Goal: Feedback & Contribution: Leave review/rating

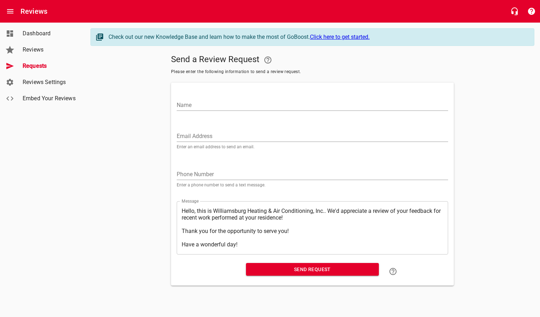
click at [194, 138] on input "Email Address" at bounding box center [312, 136] width 271 height 11
paste input "[EMAIL_ADDRESS][PERSON_NAME][DOMAIN_NAME]"
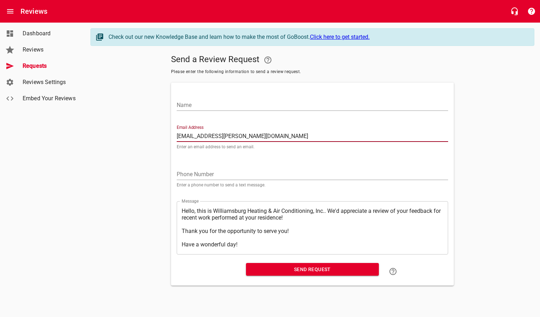
type input "[EMAIL_ADDRESS][PERSON_NAME][DOMAIN_NAME]"
click at [212, 105] on input "Name" at bounding box center [312, 105] width 271 height 11
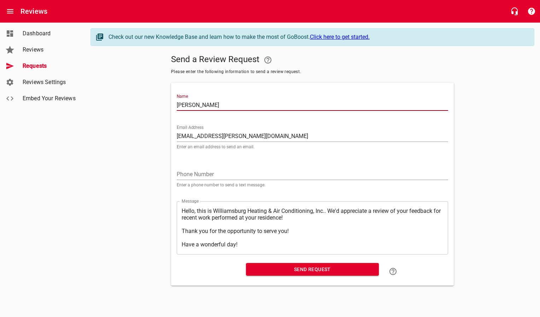
type input "[PERSON_NAME]"
click at [297, 273] on span "Send Request" at bounding box center [313, 269] width 122 height 9
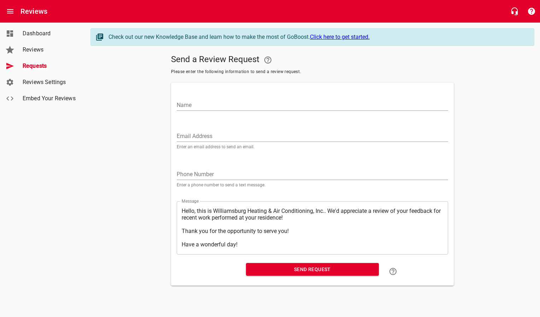
click at [245, 131] on input "Email Address" at bounding box center [312, 136] width 271 height 11
paste input "[EMAIL_ADDRESS][DOMAIN_NAME]"
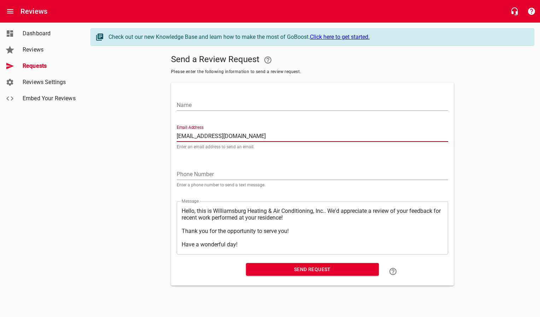
type input "[EMAIL_ADDRESS][DOMAIN_NAME]"
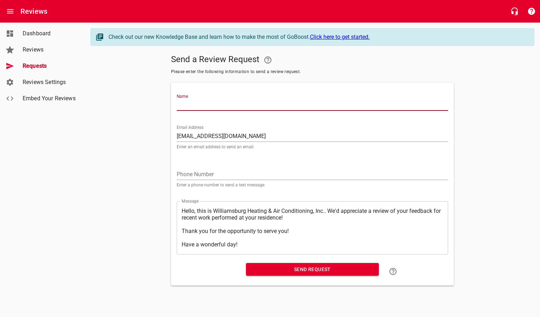
click at [241, 104] on input "Name" at bounding box center [312, 105] width 271 height 11
type input "[PERSON_NAME]"
click at [297, 270] on span "Send Request" at bounding box center [313, 269] width 122 height 9
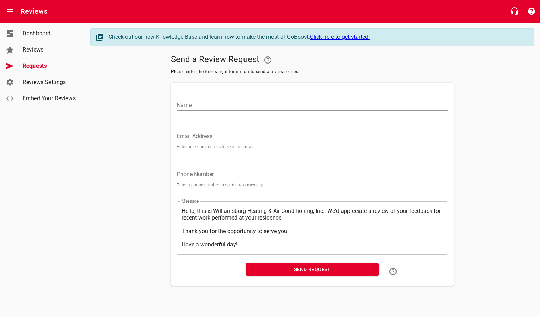
click at [218, 136] on input "Email Address" at bounding box center [312, 136] width 271 height 11
paste input "[EMAIL_ADDRESS][DOMAIN_NAME]"
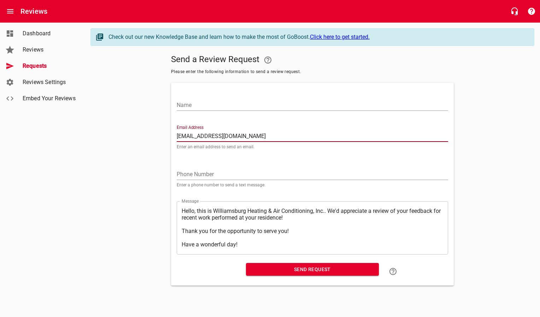
type input "[EMAIL_ADDRESS][DOMAIN_NAME]"
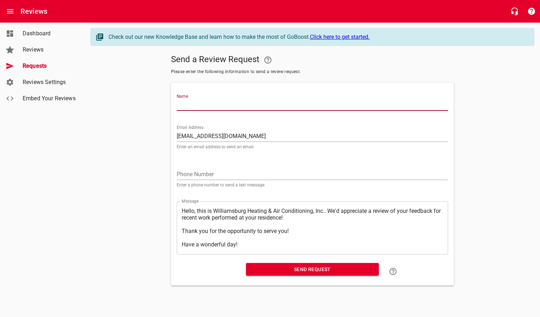
click at [228, 106] on input "Name" at bounding box center [312, 105] width 271 height 11
type input "[PERSON_NAME]"
click at [285, 269] on span "Send Request" at bounding box center [313, 269] width 122 height 9
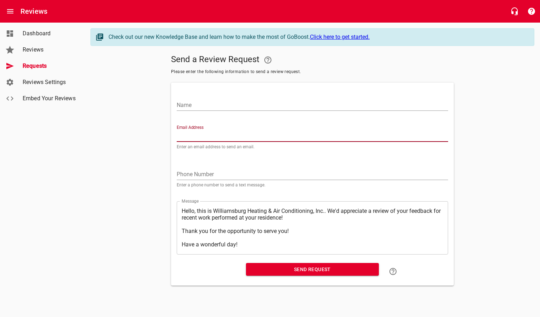
click at [244, 134] on input "Email Address" at bounding box center [312, 136] width 271 height 11
paste input "[EMAIL_ADDRESS][DOMAIN_NAME]"
type input "[EMAIL_ADDRESS][DOMAIN_NAME]"
click at [242, 107] on input "Name" at bounding box center [312, 105] width 271 height 11
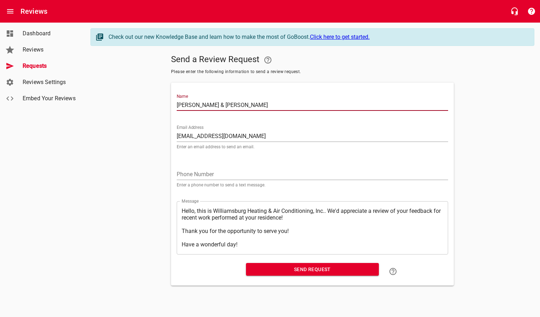
type input "[PERSON_NAME] & [PERSON_NAME]"
click at [289, 273] on span "Send Request" at bounding box center [313, 269] width 122 height 9
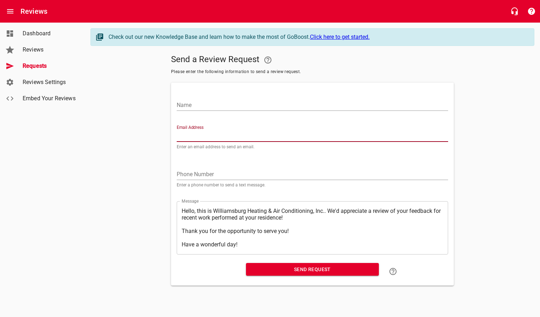
click at [204, 133] on input "Email Address" at bounding box center [312, 136] width 271 height 11
paste input "[EMAIL_ADDRESS][DOMAIN_NAME]"
type input "[EMAIL_ADDRESS][DOMAIN_NAME]"
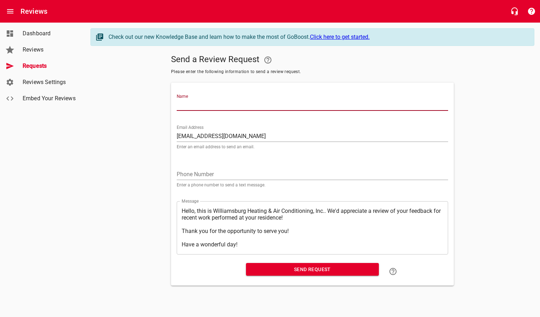
click at [213, 106] on input "Name" at bounding box center [312, 105] width 271 height 11
type input "[PERSON_NAME] & [PERSON_NAME]"
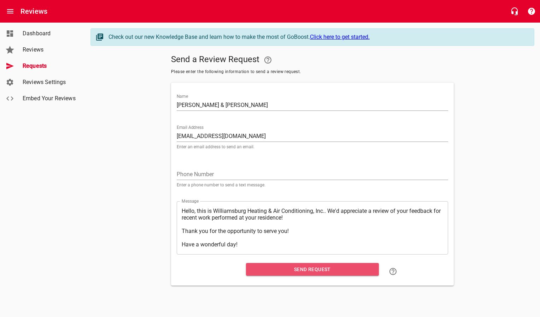
click at [275, 274] on span "Send Request" at bounding box center [313, 269] width 122 height 9
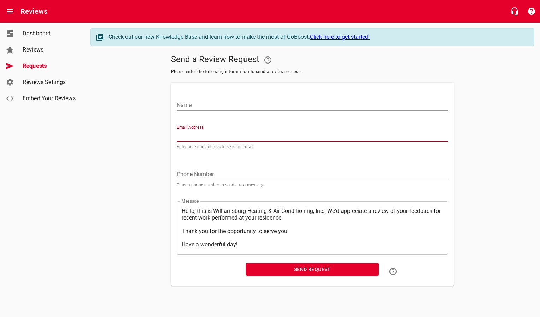
click at [227, 135] on input "Email Address" at bounding box center [312, 136] width 271 height 11
click at [212, 135] on input "Email Address" at bounding box center [312, 136] width 271 height 11
paste input "[EMAIL_ADDRESS][DOMAIN_NAME]"
type input "[EMAIL_ADDRESS][DOMAIN_NAME]"
click at [221, 106] on input "Name" at bounding box center [312, 105] width 271 height 11
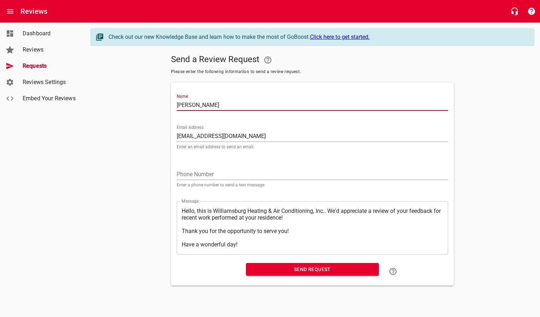
type input "[PERSON_NAME]"
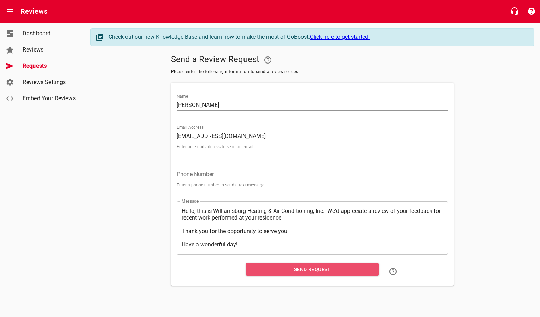
click at [281, 271] on span "Send Request" at bounding box center [313, 269] width 122 height 9
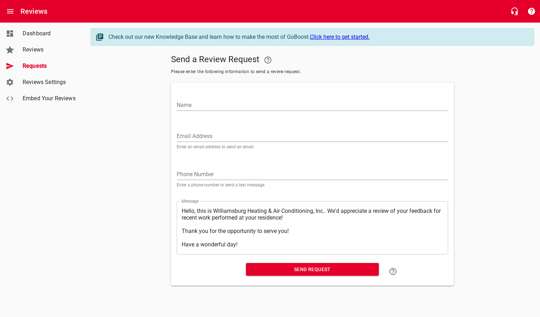
click at [209, 135] on input "Email Address" at bounding box center [312, 136] width 271 height 11
paste input "[EMAIL_ADDRESS][DOMAIN_NAME]"
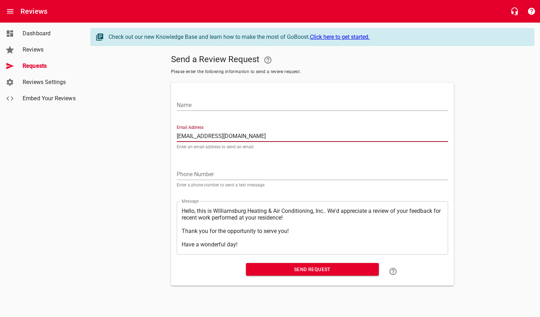
type input "[EMAIL_ADDRESS][DOMAIN_NAME]"
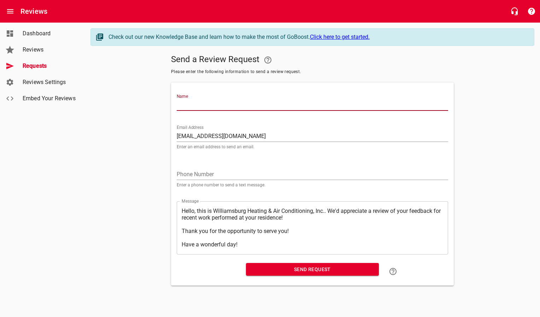
click at [213, 105] on input "Name" at bounding box center [312, 105] width 271 height 11
type input "[PERSON_NAME] [PERSON_NAME]"
click at [261, 268] on span "Send Request" at bounding box center [313, 269] width 122 height 9
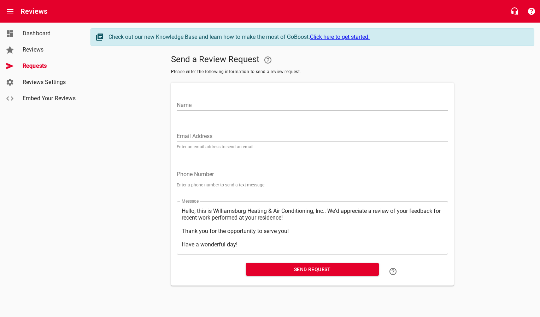
click at [201, 132] on input "Email Address" at bounding box center [312, 136] width 271 height 11
paste input "[EMAIL_ADDRESS][DOMAIN_NAME]"
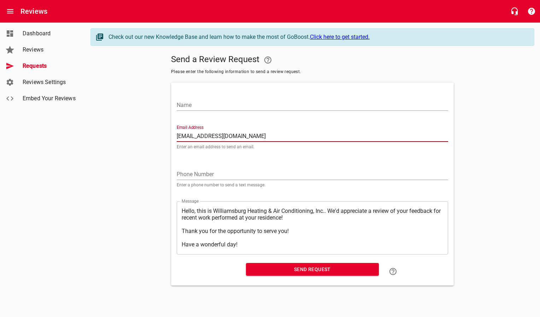
type input "[EMAIL_ADDRESS][DOMAIN_NAME]"
click at [224, 107] on input "Name" at bounding box center [312, 105] width 271 height 11
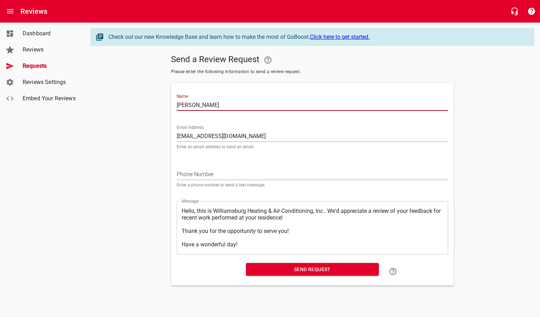
type input "[PERSON_NAME]"
click at [277, 269] on span "Send Request" at bounding box center [313, 269] width 122 height 9
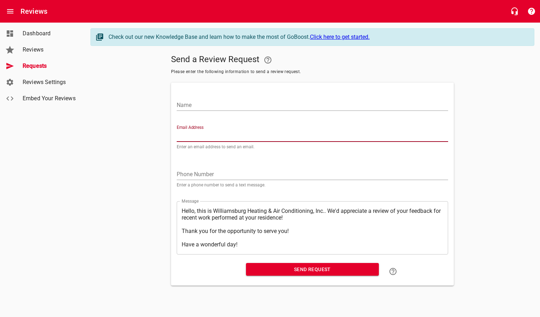
click at [208, 135] on input "Email Address" at bounding box center [312, 136] width 271 height 11
paste input "[EMAIL_ADDRESS][DOMAIN_NAME]"
type input "[EMAIL_ADDRESS][DOMAIN_NAME]"
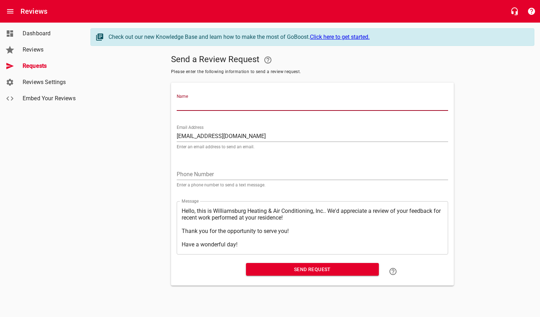
click at [215, 106] on input "Name" at bounding box center [312, 105] width 271 height 11
type input "[PERSON_NAME]"
click at [284, 268] on span "Send Request" at bounding box center [313, 269] width 122 height 9
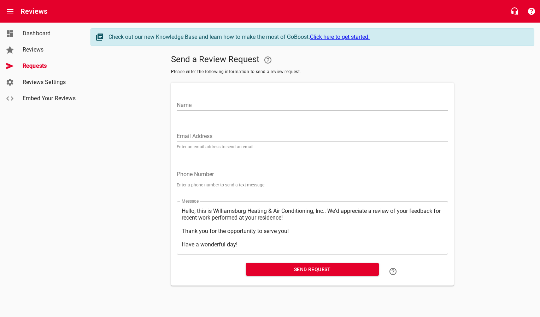
click at [188, 132] on input "Email Address" at bounding box center [312, 136] width 271 height 11
paste input "[EMAIL_ADDRESS][DOMAIN_NAME]"
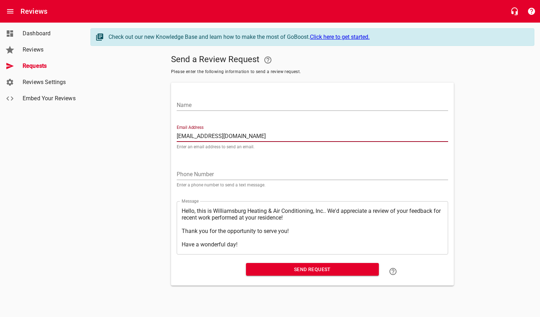
type input "[EMAIL_ADDRESS][DOMAIN_NAME]"
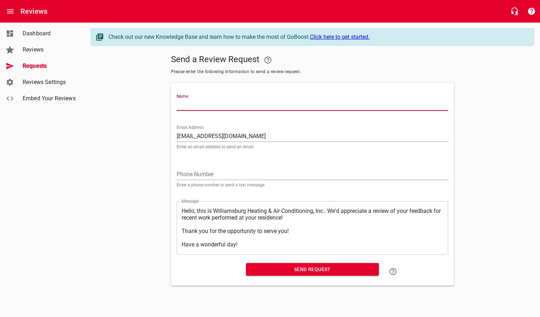
click at [194, 105] on input "Name" at bounding box center [312, 105] width 271 height 11
type input "[PERSON_NAME]"
click at [288, 273] on span "Send Request" at bounding box center [313, 269] width 122 height 9
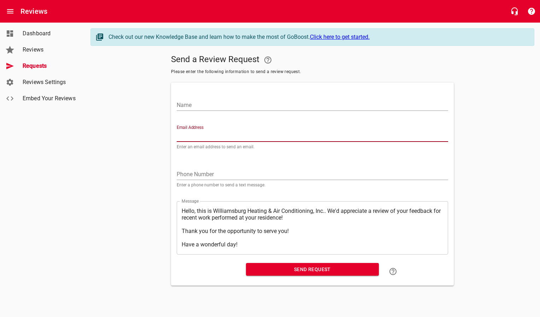
click at [212, 137] on input "Email Address" at bounding box center [312, 136] width 271 height 11
paste input "[EMAIL_ADDRESS][DOMAIN_NAME]"
type input "[EMAIL_ADDRESS][DOMAIN_NAME]"
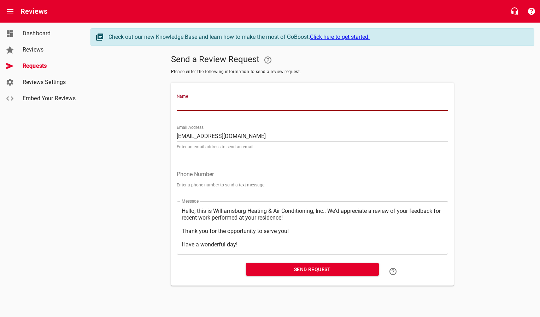
click at [216, 100] on input "Name" at bounding box center [312, 105] width 271 height 11
click at [216, 101] on input "[PERSON_NAME]" at bounding box center [312, 105] width 271 height 11
click at [210, 106] on input "[PERSON_NAME]" at bounding box center [312, 105] width 271 height 11
type input "[PERSON_NAME]"
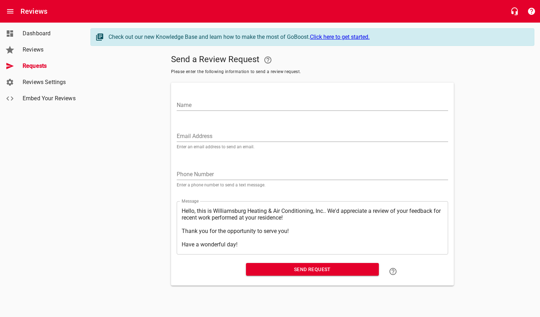
click at [235, 139] on input "Email Address" at bounding box center [312, 136] width 271 height 11
paste input "[EMAIL_ADDRESS][DOMAIN_NAME]"
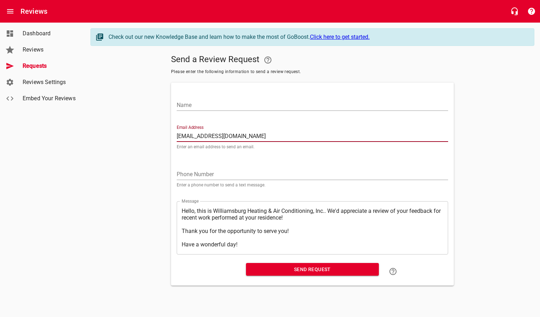
type input "[EMAIL_ADDRESS][DOMAIN_NAME]"
click at [212, 106] on input "Name" at bounding box center [312, 105] width 271 height 11
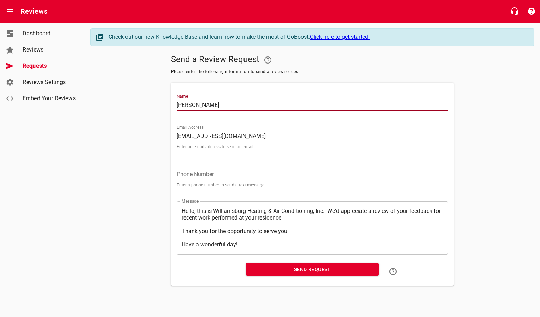
type input "[PERSON_NAME]"
click at [296, 274] on span "Send Request" at bounding box center [313, 269] width 122 height 9
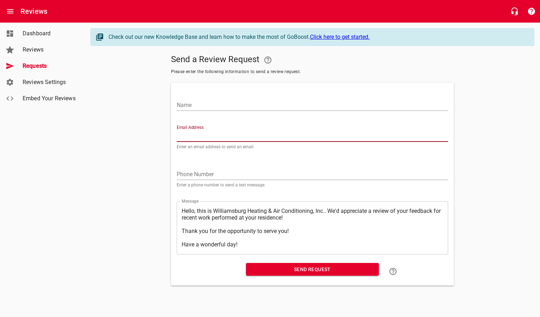
click at [205, 136] on input "Email Address" at bounding box center [312, 136] width 271 height 11
paste input "[EMAIL_ADDRESS][DOMAIN_NAME]"
type input "[EMAIL_ADDRESS][DOMAIN_NAME]"
click at [211, 104] on input "Name" at bounding box center [312, 105] width 271 height 11
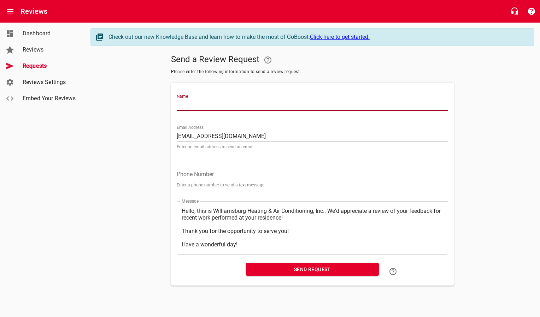
click at [212, 107] on input "Name" at bounding box center [312, 105] width 271 height 11
type input "[PERSON_NAME]"
click at [261, 271] on span "Send Request" at bounding box center [313, 269] width 122 height 9
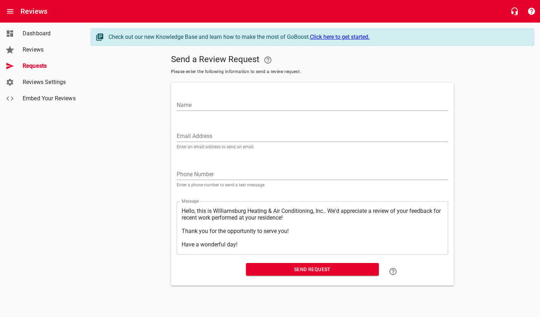
click at [211, 136] on input "Email Address" at bounding box center [312, 136] width 271 height 11
paste input "6579yarmouth@gmail.com"
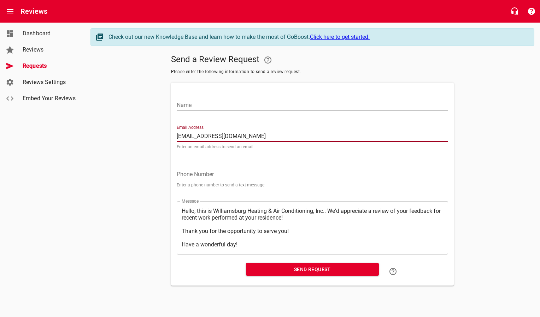
type input "6579yarmouth@gmail.com"
click at [218, 108] on input "Name" at bounding box center [312, 105] width 271 height 11
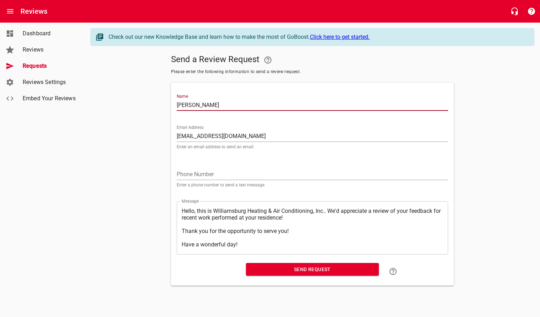
type input "Bernard Bailey"
click at [264, 272] on span "Send Request" at bounding box center [313, 269] width 122 height 9
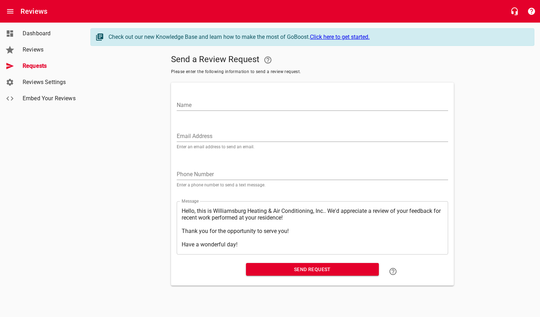
click at [222, 137] on input "Email Address" at bounding box center [312, 136] width 271 height 11
paste input "johncaccetta@hotmail.com"
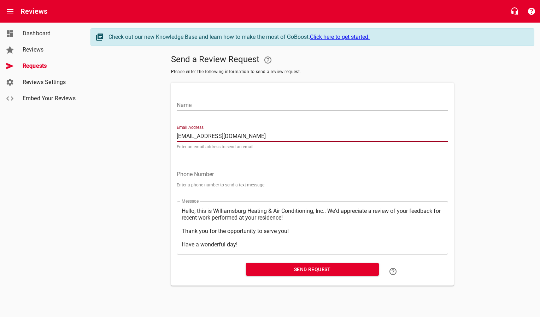
type input "johncaccetta@hotmail.com"
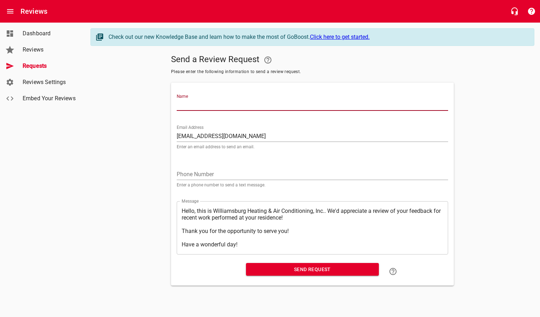
click at [217, 104] on input "Name" at bounding box center [312, 105] width 271 height 11
type input "F John Caccetta"
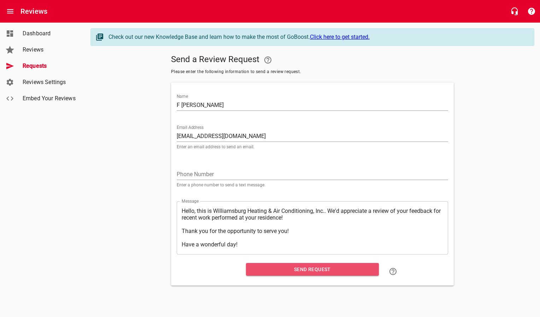
click at [274, 272] on span "Send Request" at bounding box center [313, 269] width 122 height 9
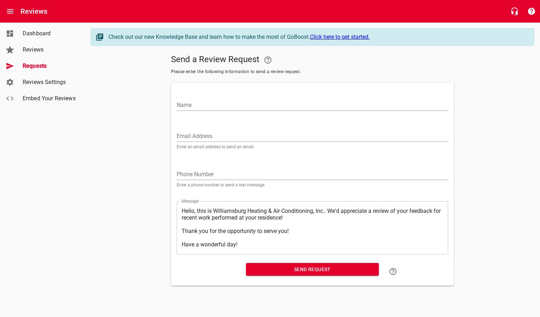
click at [227, 131] on input "Email Address" at bounding box center [312, 136] width 271 height 11
paste input "colonna809@gmail.com"
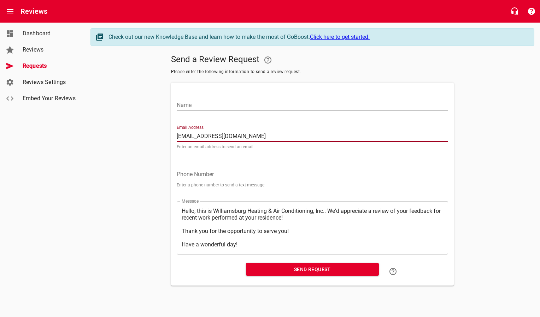
type input "colonna809@gmail.com"
click at [227, 106] on input "Name" at bounding box center [312, 105] width 271 height 11
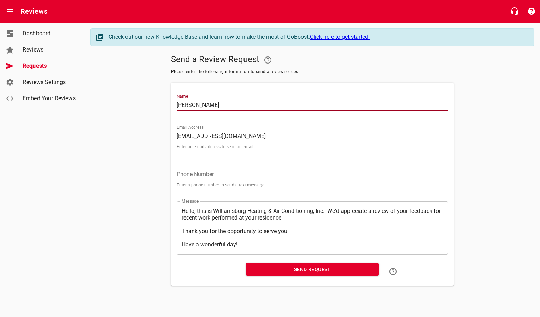
type input "Richard Colonna"
click at [281, 266] on span "Send Request" at bounding box center [313, 269] width 122 height 9
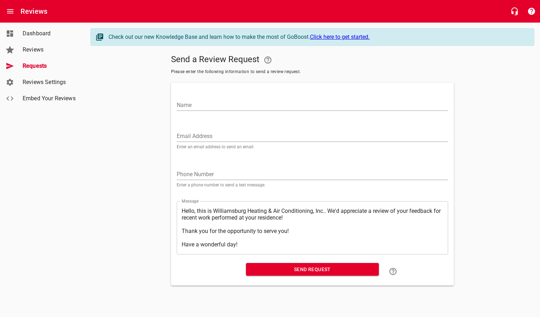
click at [205, 133] on input "Email Address" at bounding box center [312, 136] width 271 height 11
paste input "bj2000@cox.net"
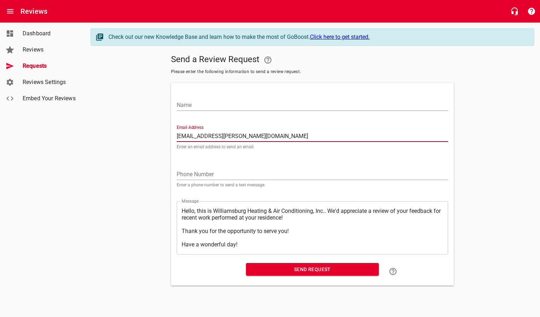
type input "bj2000@cox.net"
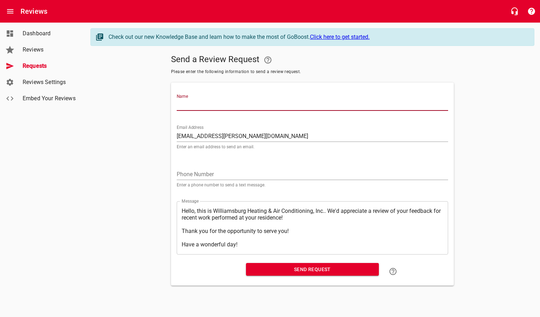
click at [202, 106] on input "Name" at bounding box center [312, 105] width 271 height 11
type input "Barbara Young"
click at [290, 269] on span "Send Request" at bounding box center [313, 269] width 122 height 9
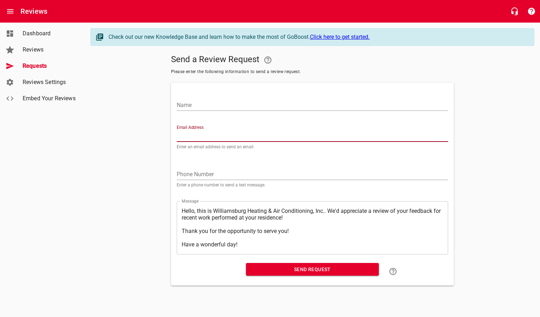
click at [197, 134] on input "Email Address" at bounding box center [312, 136] width 271 height 11
paste input "cmeyer@widomaker.com"
type input "cmeyer@widomaker.com"
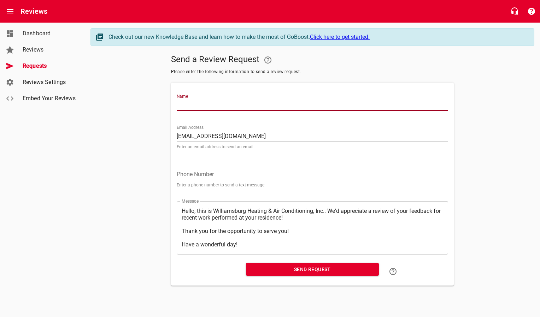
click at [210, 106] on input "Name" at bounding box center [312, 105] width 271 height 11
type input "Carole Meyer"
click at [296, 264] on button "Send Request" at bounding box center [312, 269] width 133 height 13
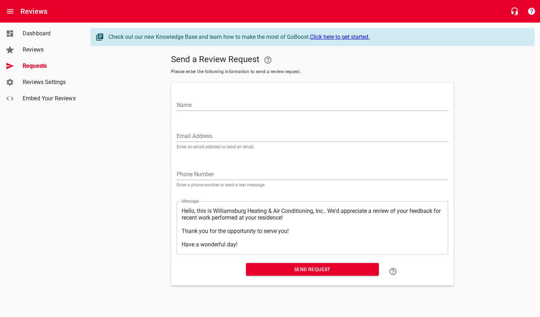
click at [225, 135] on input "Email Address" at bounding box center [312, 136] width 271 height 11
paste input "mstensland@mac.com"
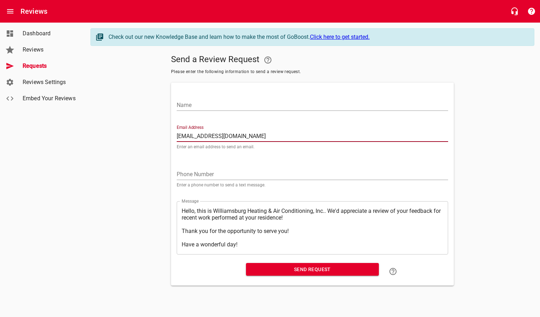
type input "mstensland@mac.com"
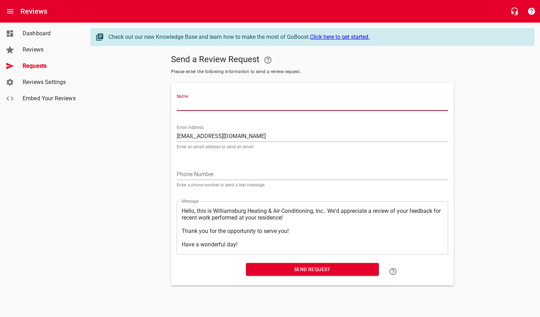
click at [226, 104] on input "Name" at bounding box center [312, 105] width 271 height 11
type input "Mark Stensland"
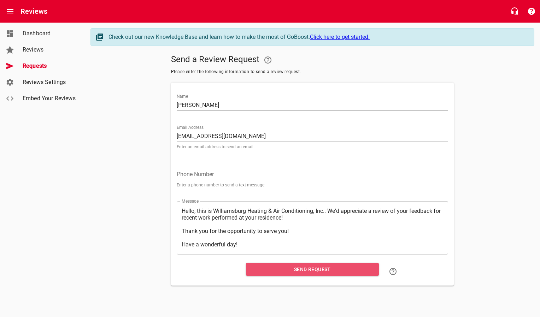
click at [298, 272] on span "Send Request" at bounding box center [313, 269] width 122 height 9
